Goal: Task Accomplishment & Management: Use online tool/utility

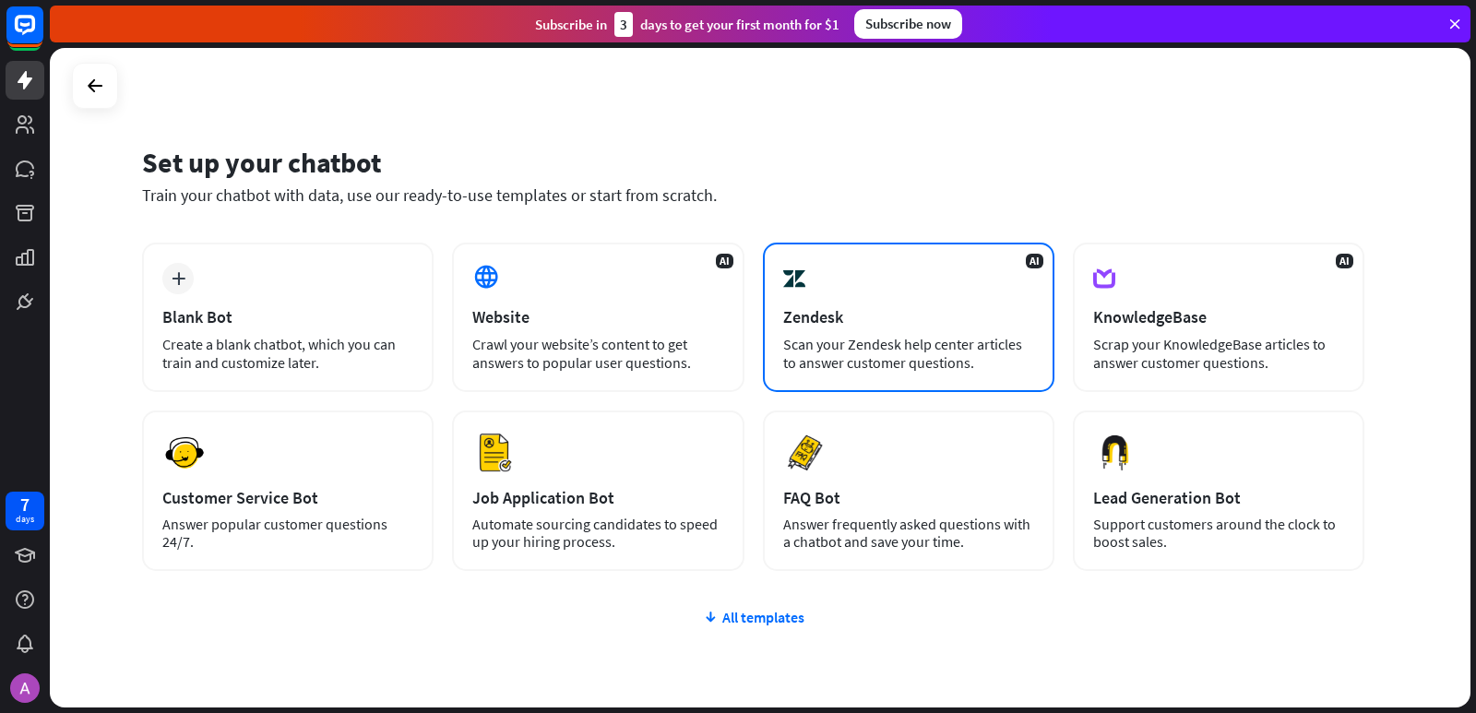
click at [967, 307] on div "Zendesk" at bounding box center [908, 316] width 251 height 21
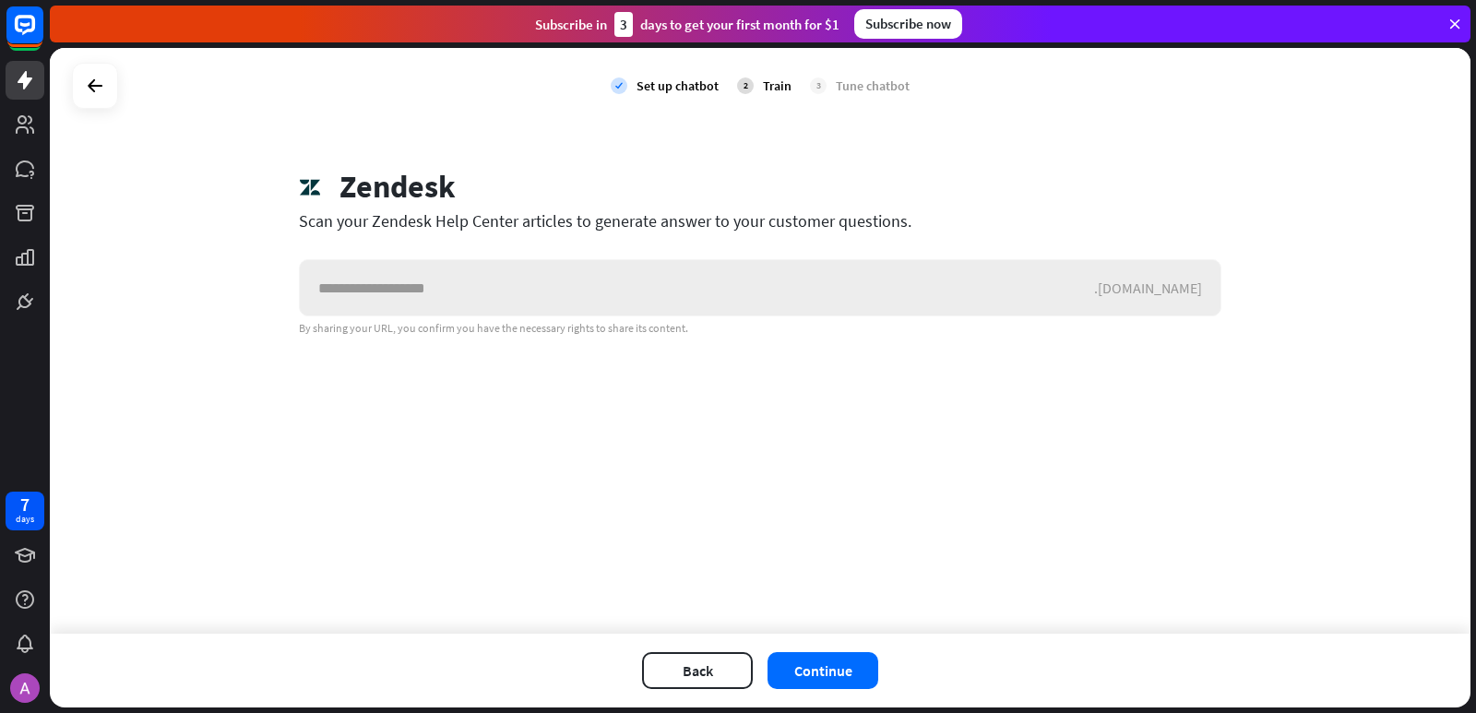
click at [860, 289] on input "text" at bounding box center [697, 287] width 794 height 55
click at [30, 35] on rect at bounding box center [25, 25] width 41 height 41
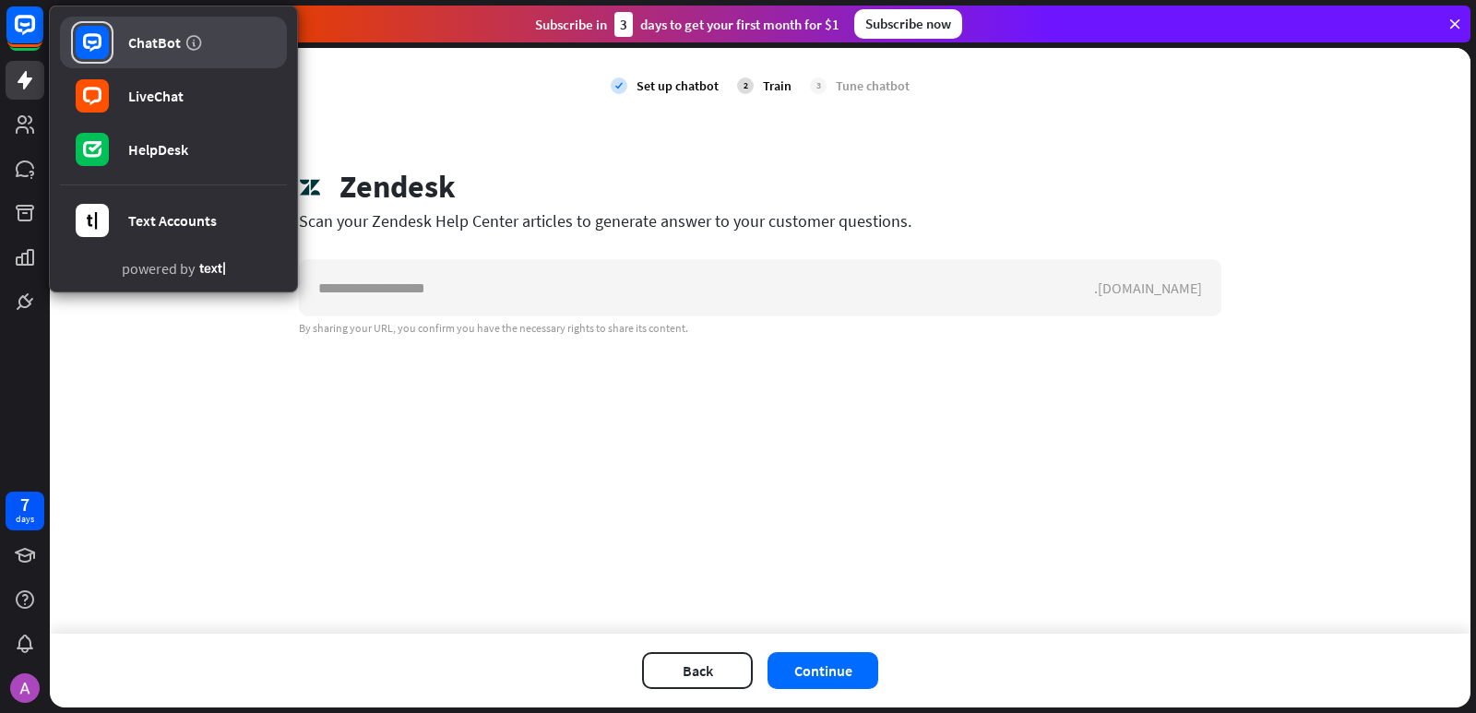
click at [101, 41] on icon at bounding box center [92, 42] width 18 height 18
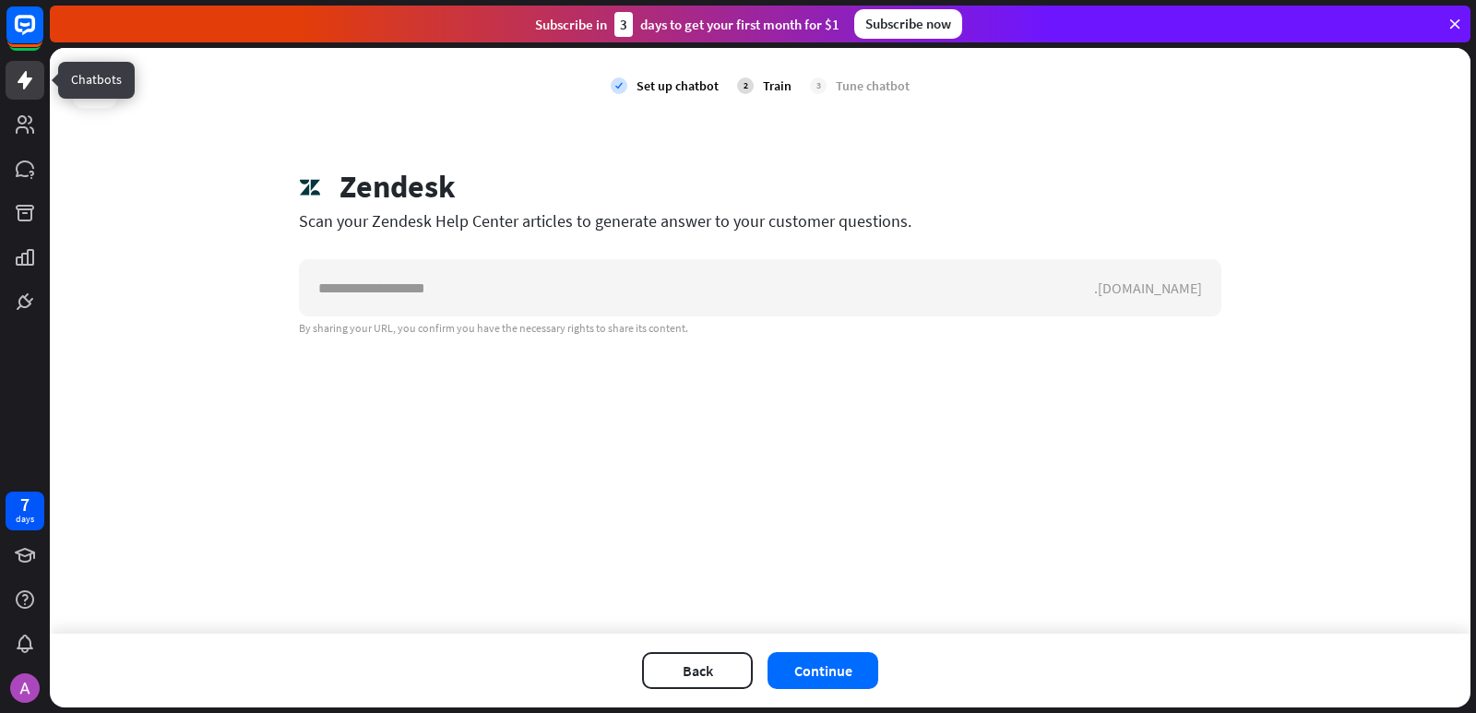
click at [15, 77] on icon at bounding box center [25, 80] width 22 height 22
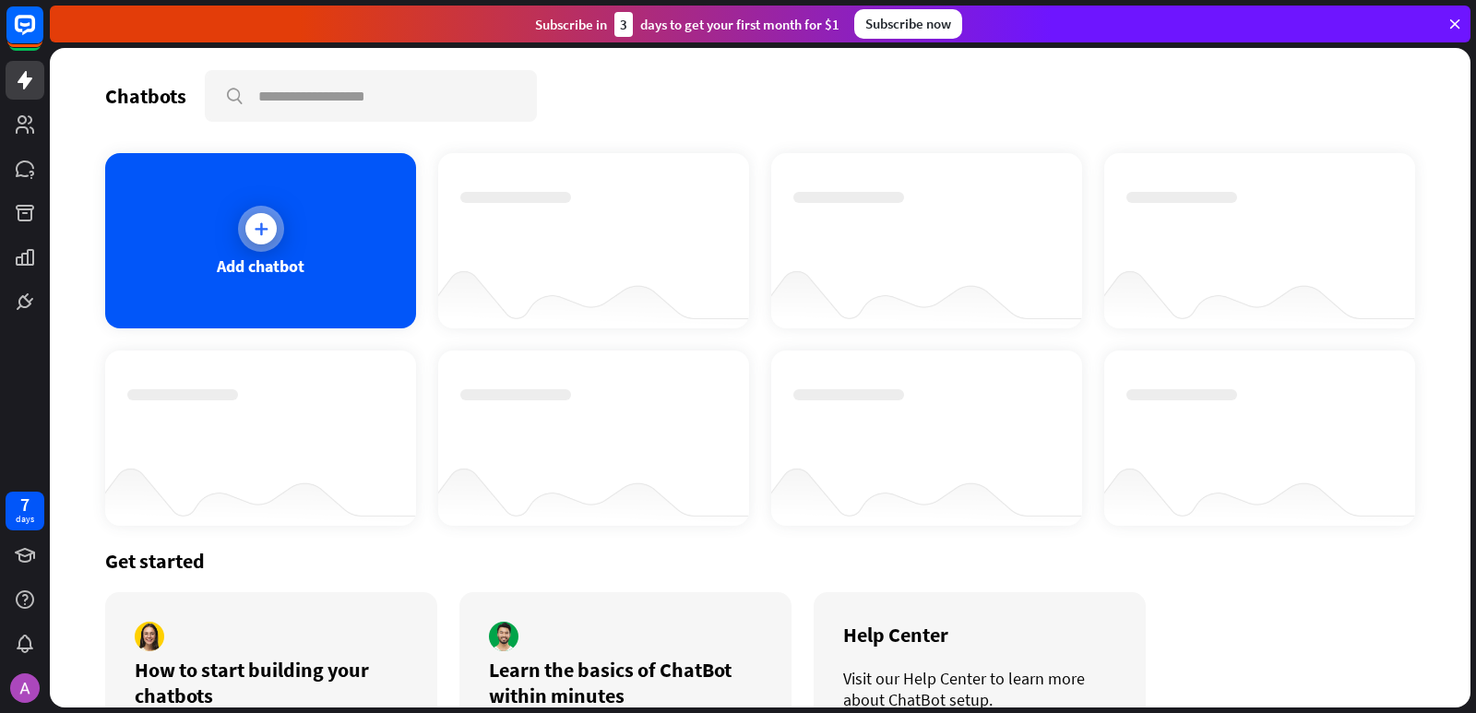
click at [225, 303] on div "Add chatbot" at bounding box center [260, 240] width 311 height 175
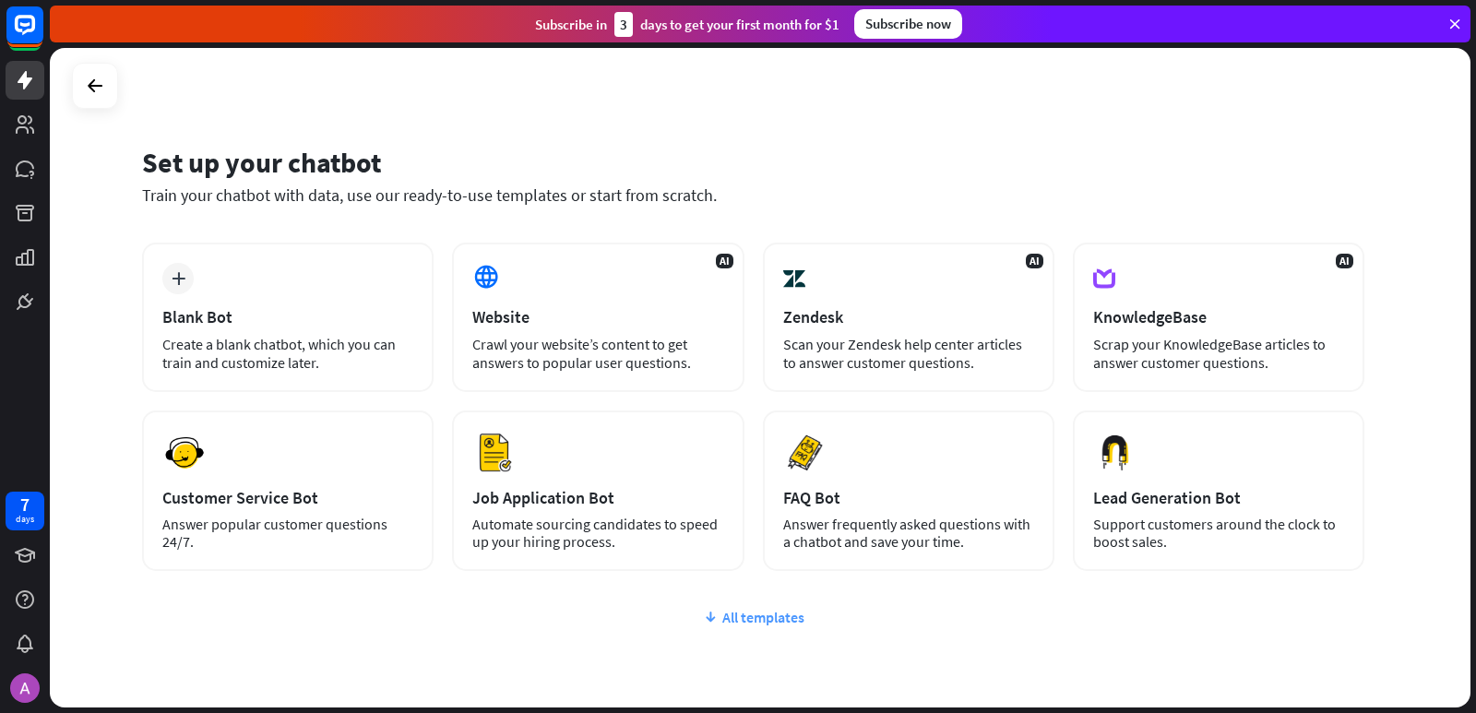
click at [675, 618] on div "All templates" at bounding box center [753, 617] width 1222 height 18
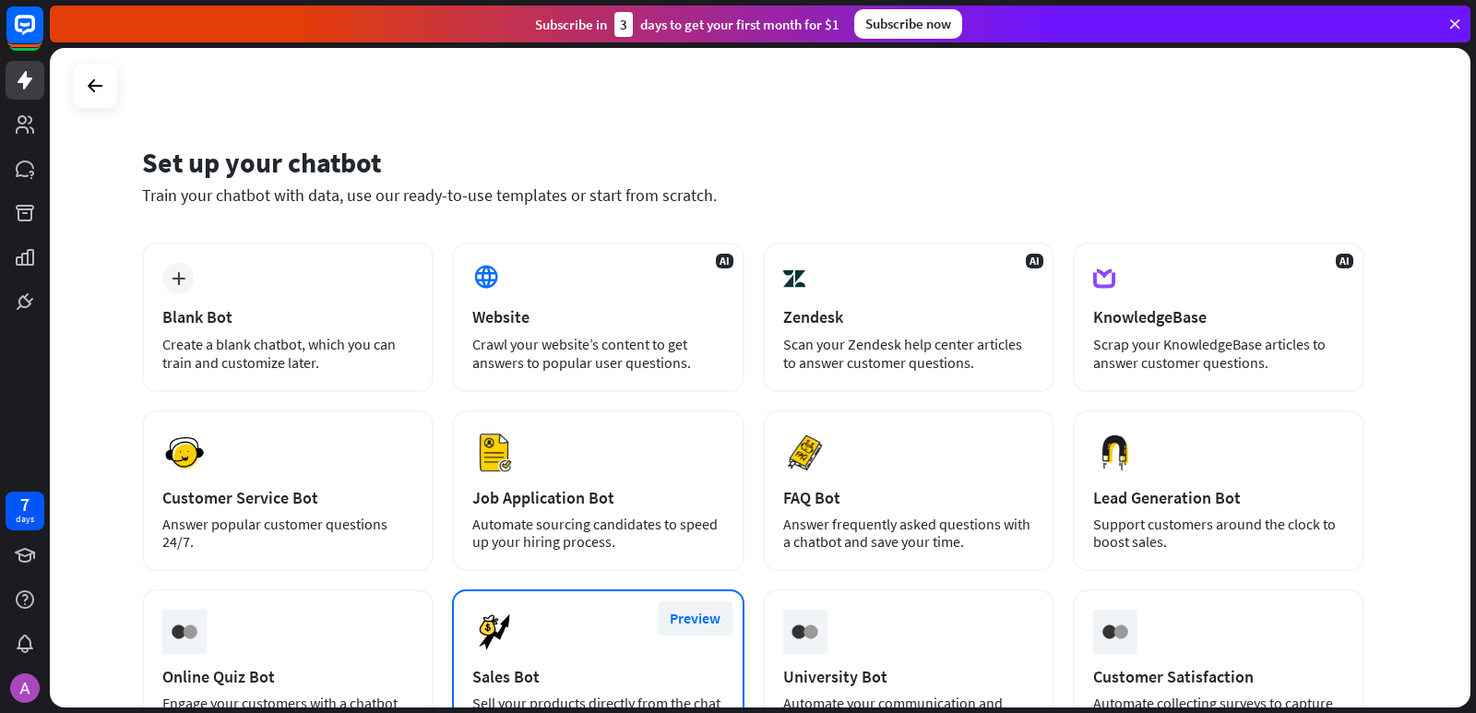
click at [703, 611] on button "Preview" at bounding box center [695, 618] width 74 height 34
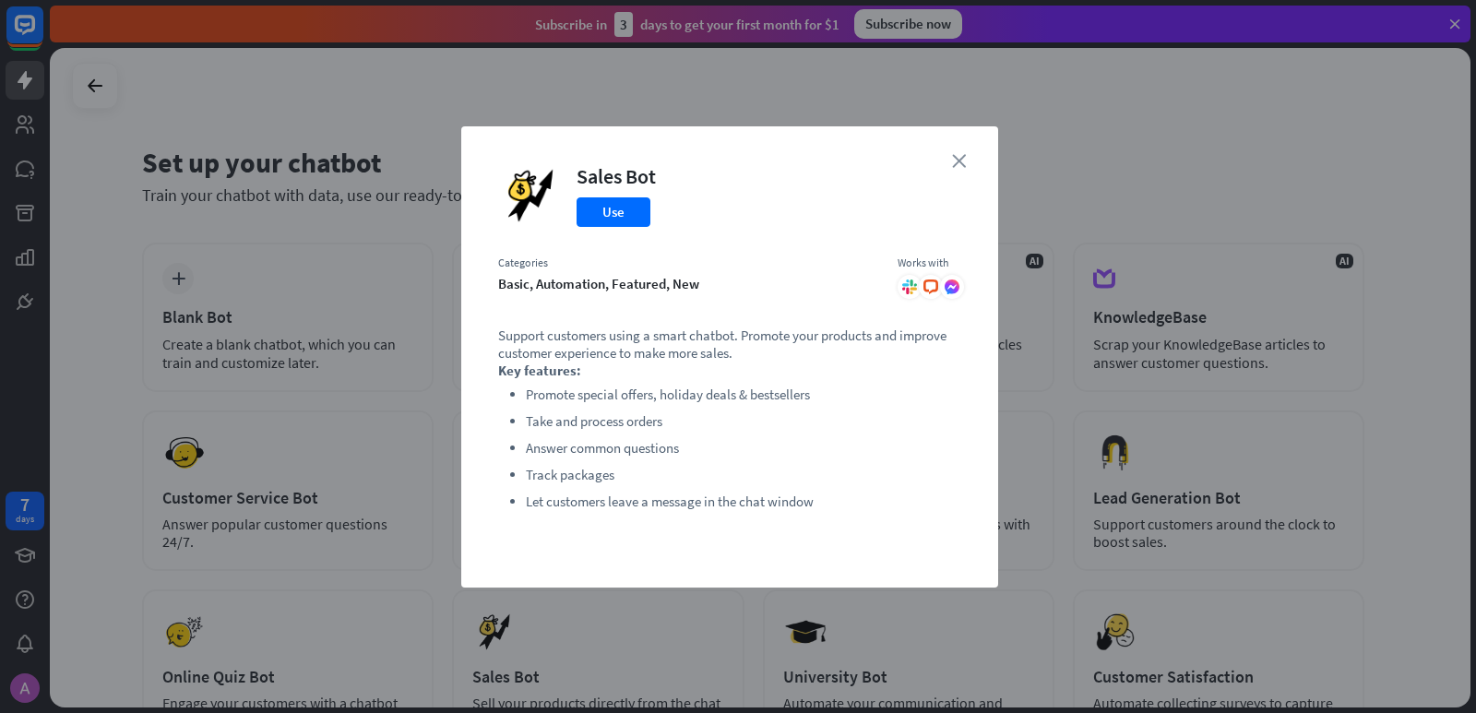
click at [959, 157] on icon "close" at bounding box center [959, 161] width 14 height 14
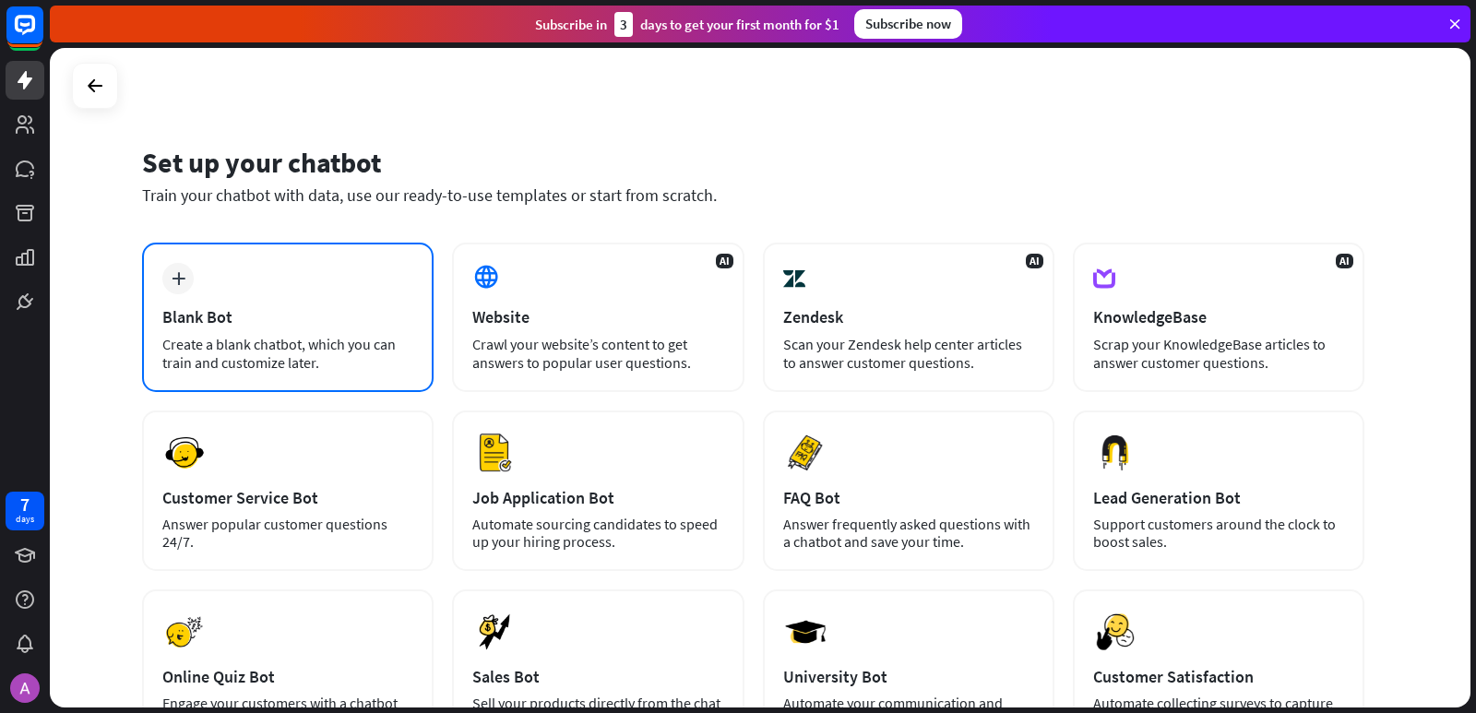
click at [223, 331] on div "plus Blank Bot Create a blank chatbot, which you can train and customize later." at bounding box center [287, 317] width 291 height 149
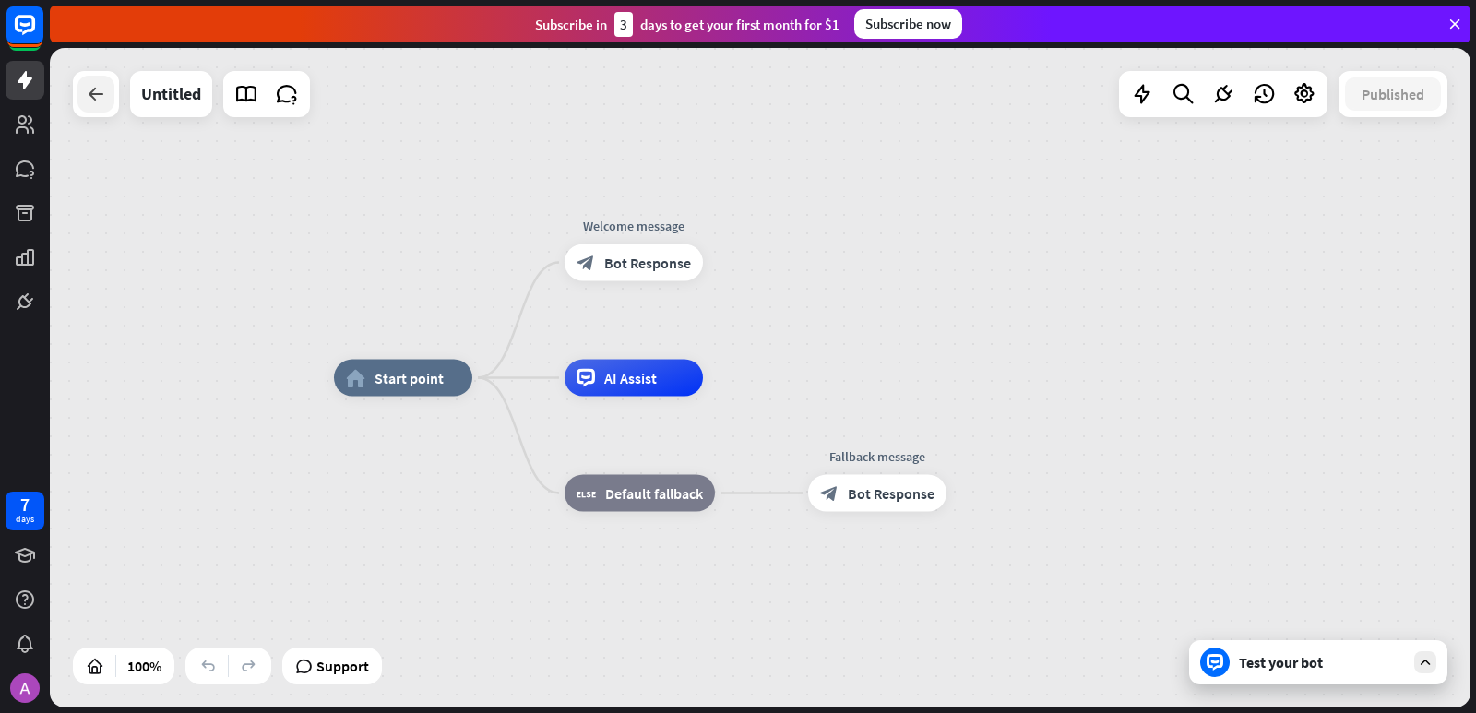
click at [96, 87] on icon at bounding box center [96, 94] width 22 height 22
